Goal: Task Accomplishment & Management: Manage account settings

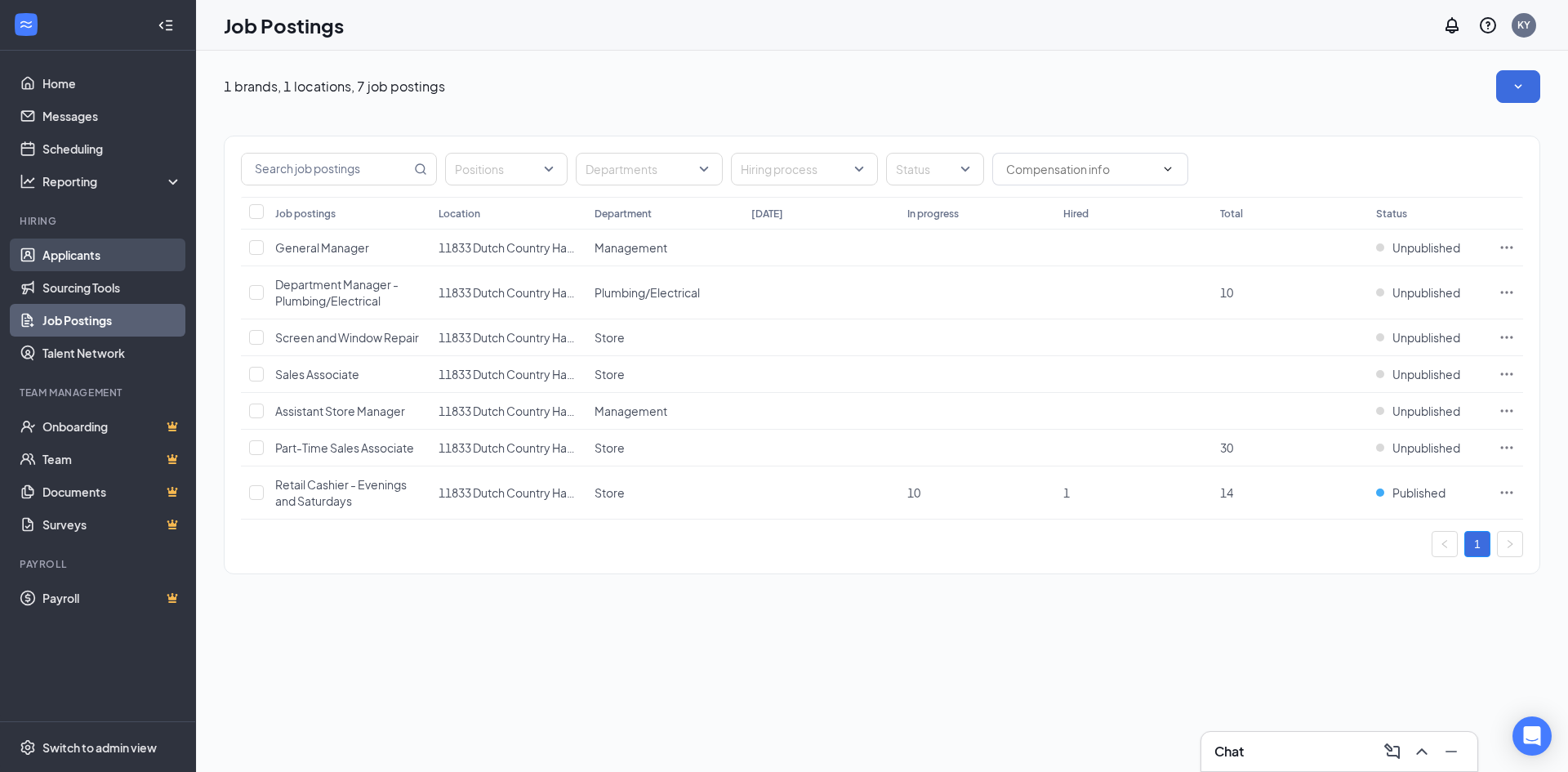
click at [103, 246] on link "Applicants" at bounding box center [113, 255] width 139 height 33
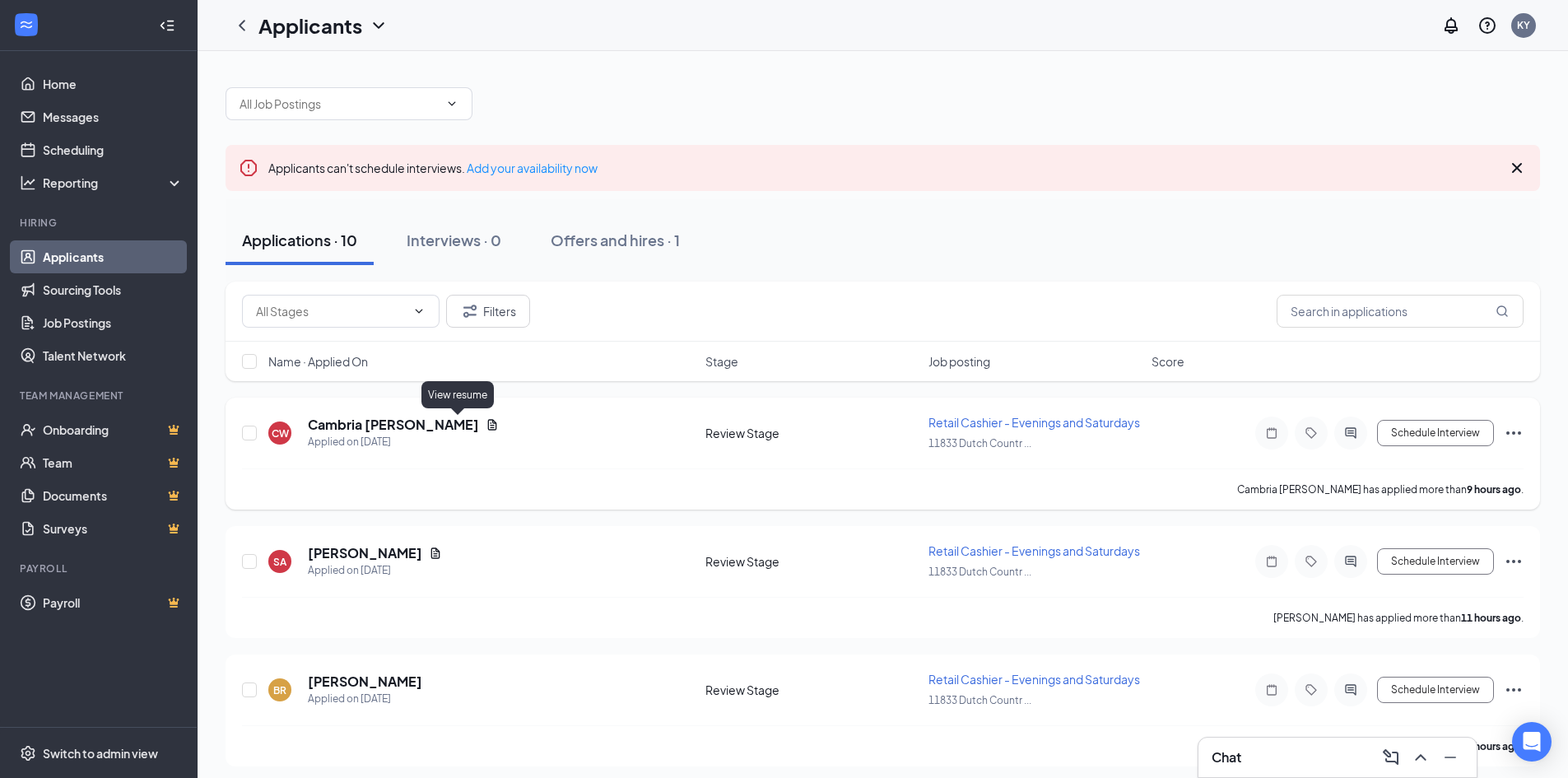
click at [488, 421] on icon "Document" at bounding box center [493, 424] width 9 height 11
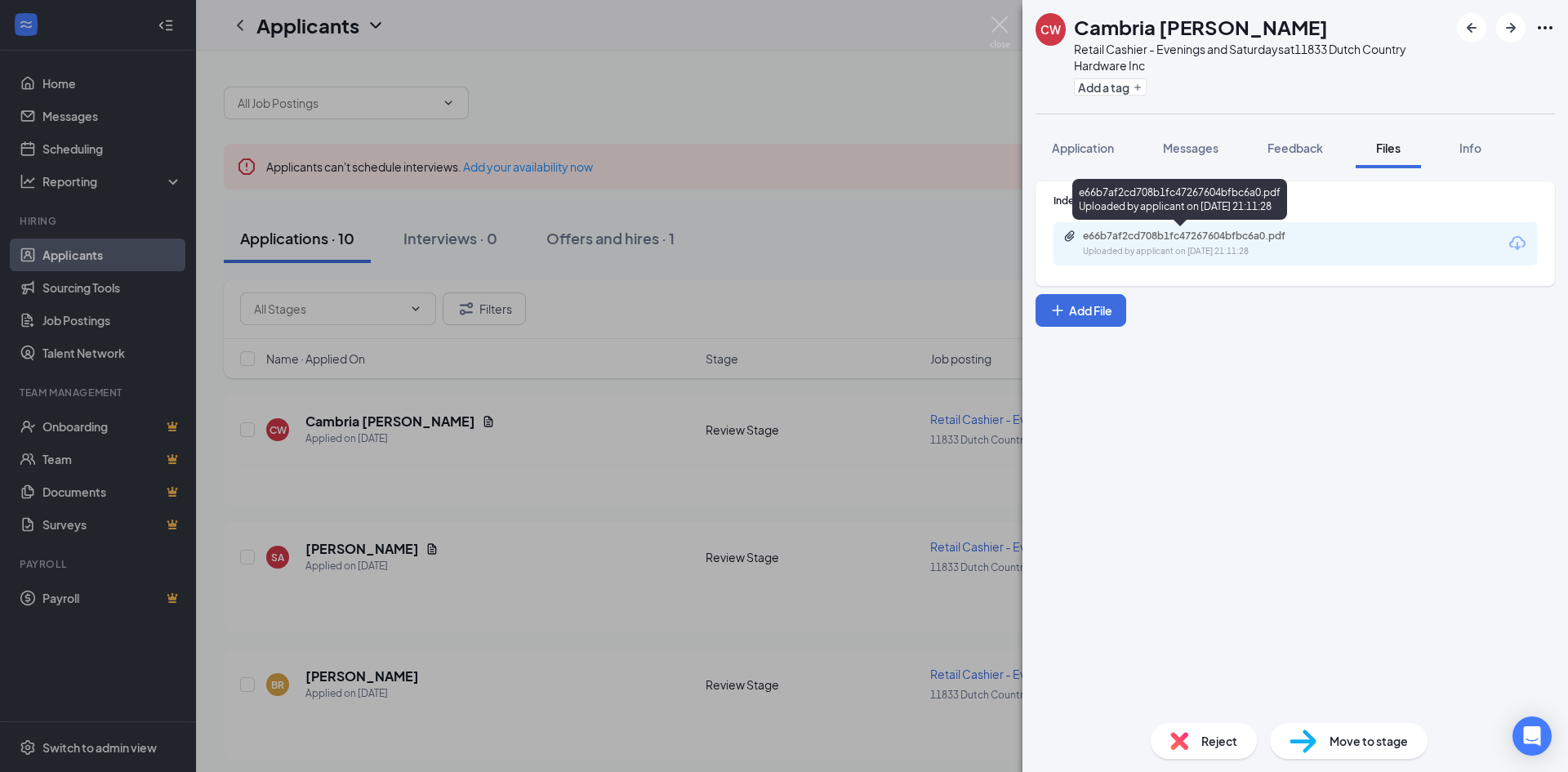
click at [1312, 243] on div "e66b7af2cd708b1fc47267604bfbc6a0.pdf Uploaded by applicant on [DATE] 21:11:28" at bounding box center [1195, 244] width 264 height 29
click at [520, 489] on div "[PERSON_NAME] [PERSON_NAME] Retail Cashier - Evenings and Saturdays at 11833 Du…" at bounding box center [784, 386] width 1568 height 772
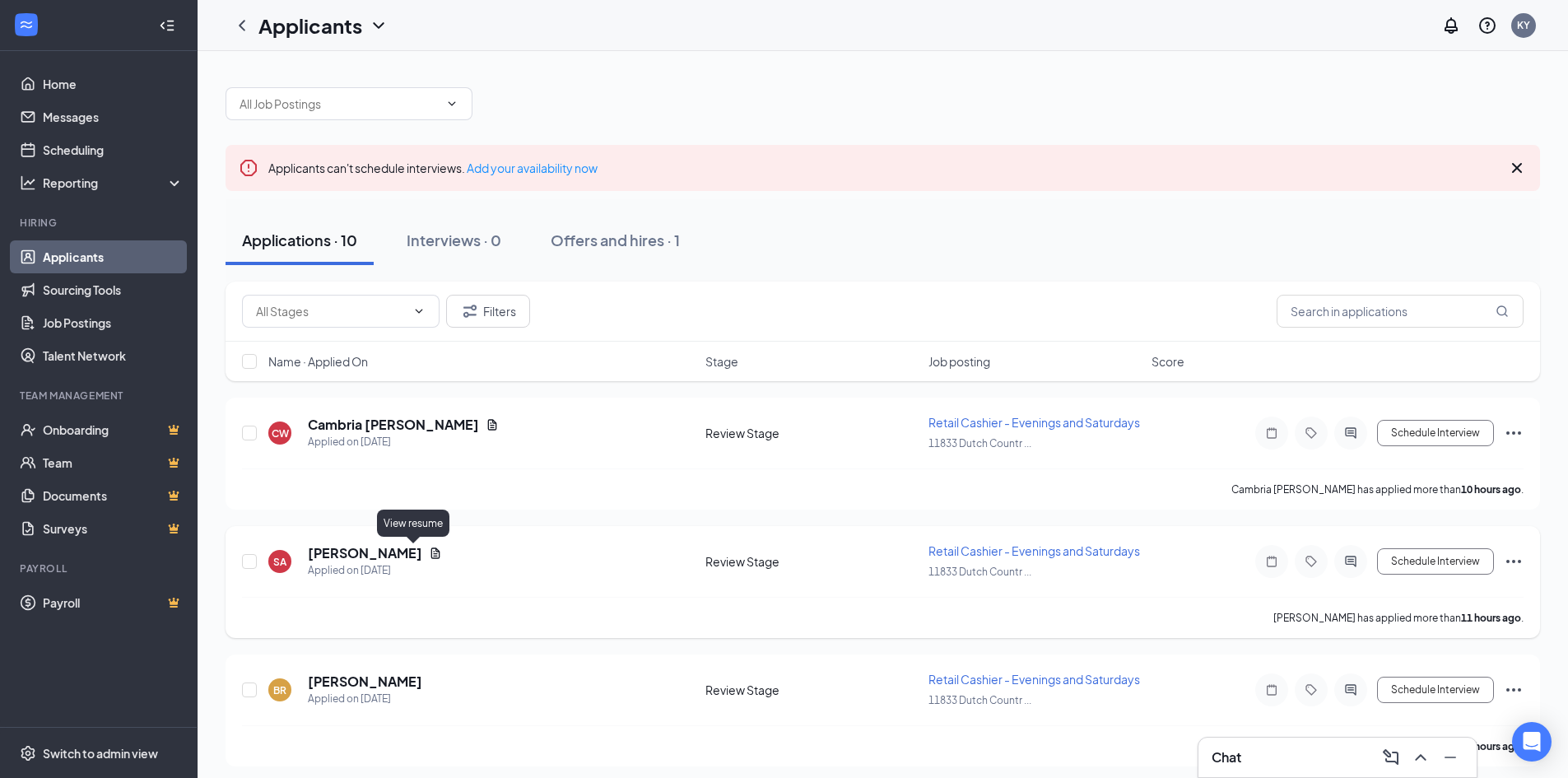
click at [429, 557] on icon "Document" at bounding box center [435, 553] width 14 height 14
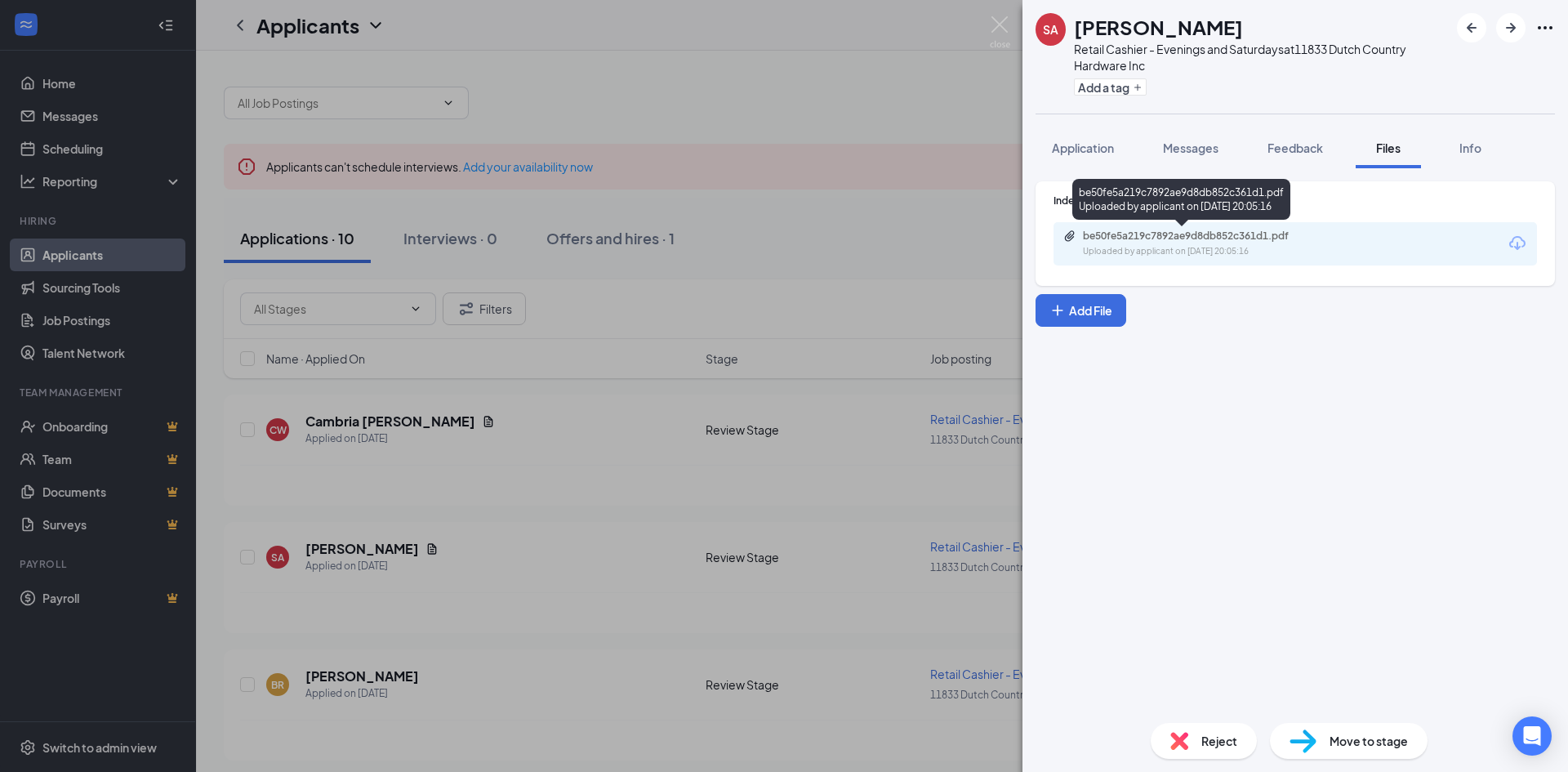
click at [1199, 249] on div "Uploaded by applicant on [DATE] 20:05:16" at bounding box center [1205, 251] width 245 height 13
